Goal: Information Seeking & Learning: Understand process/instructions

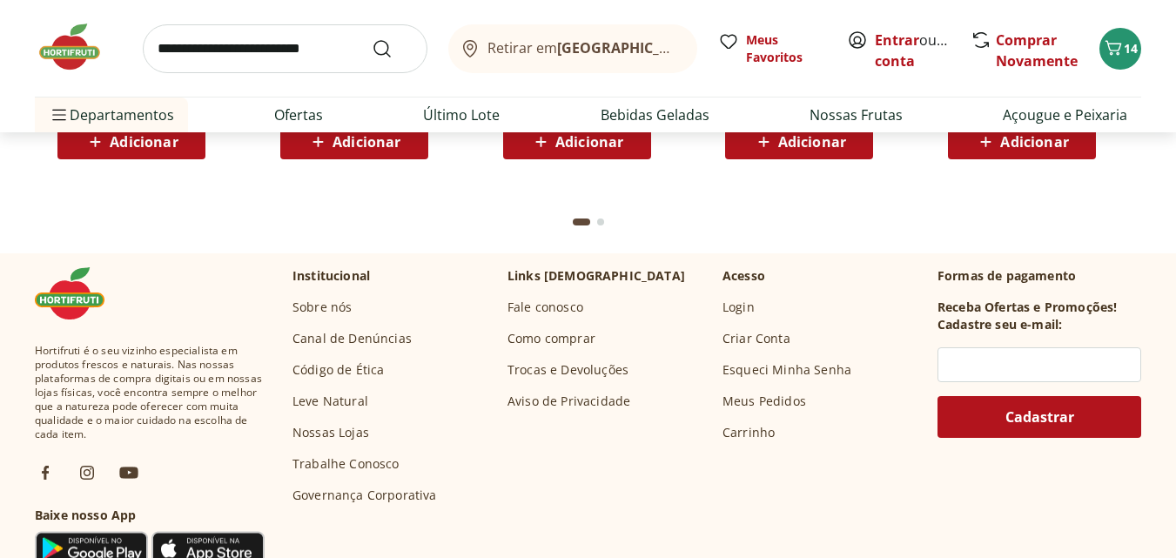
scroll to position [5105, 0]
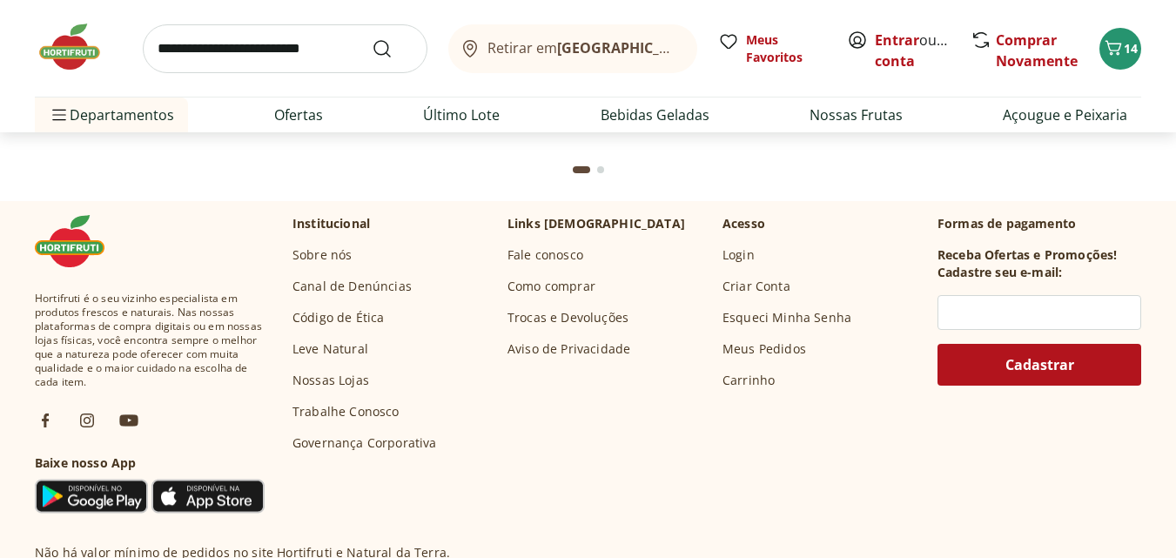
click at [579, 317] on link "Trocas e Devoluções" at bounding box center [567, 317] width 121 height 17
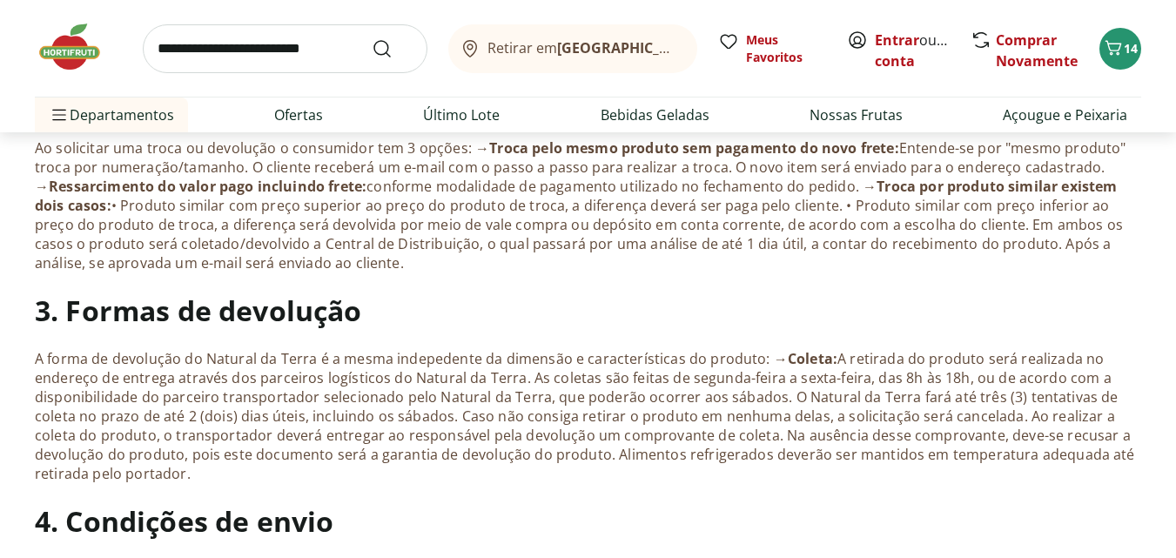
scroll to position [783, 0]
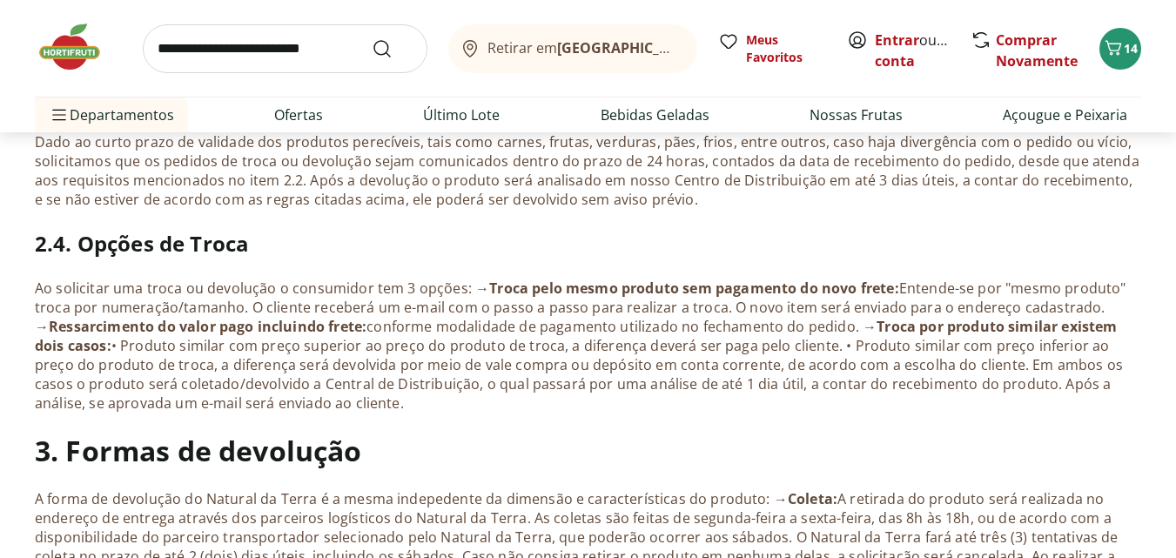
click at [61, 50] on img at bounding box center [78, 47] width 87 height 52
